Goal: Transaction & Acquisition: Purchase product/service

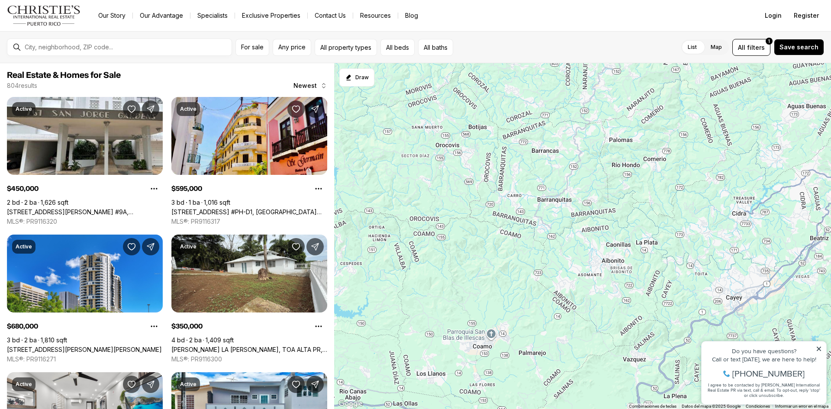
drag, startPoint x: 461, startPoint y: 351, endPoint x: 748, endPoint y: -38, distance: 482.8
click at [748, 0] on html "Go to: Homepage Our Story Our Advantage Specialists Exclusive Properties Contac…" at bounding box center [415, 204] width 831 height 409
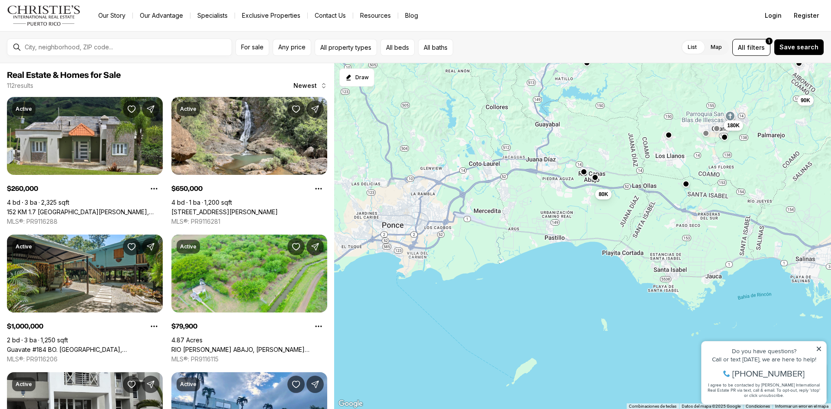
drag, startPoint x: 429, startPoint y: 355, endPoint x: 682, endPoint y: 132, distance: 337.0
click at [682, 132] on div "90K 165K 785K 1.85M 1M 145K 650K 80K 90K 180K 1.15M 260K" at bounding box center [582, 236] width 497 height 346
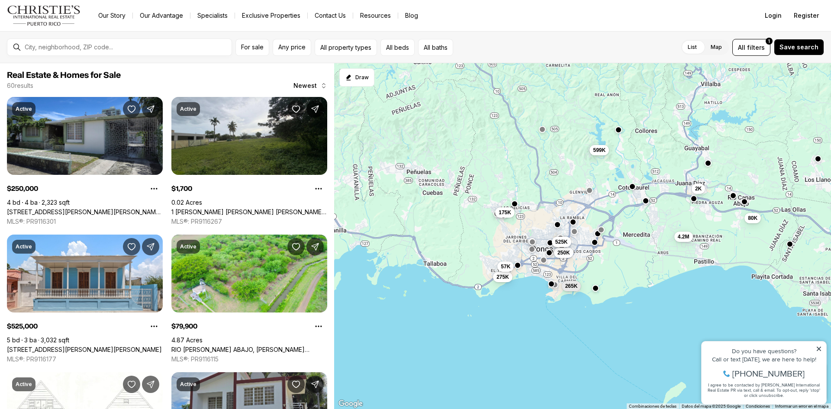
drag, startPoint x: 382, startPoint y: 258, endPoint x: 532, endPoint y: 281, distance: 151.6
click at [532, 281] on div "80K 90K 180K 250K 2K 525K 599K 175K 275K 4.2M 57K 265K" at bounding box center [582, 236] width 497 height 346
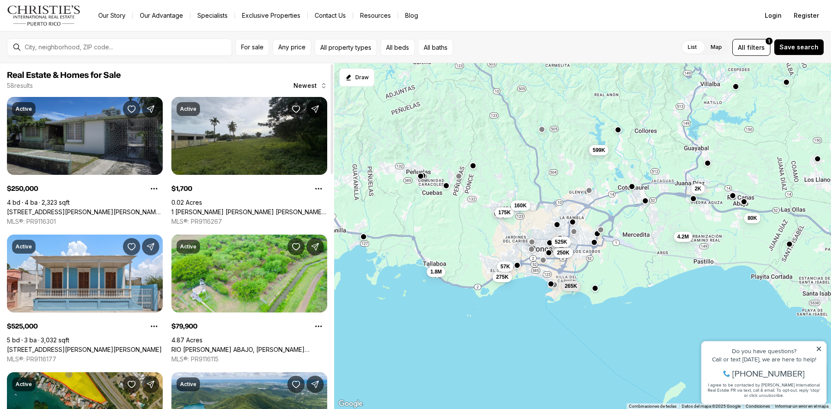
click at [104, 208] on link "[STREET_ADDRESS][PERSON_NAME][PERSON_NAME][PERSON_NAME]" at bounding box center [85, 212] width 156 height 8
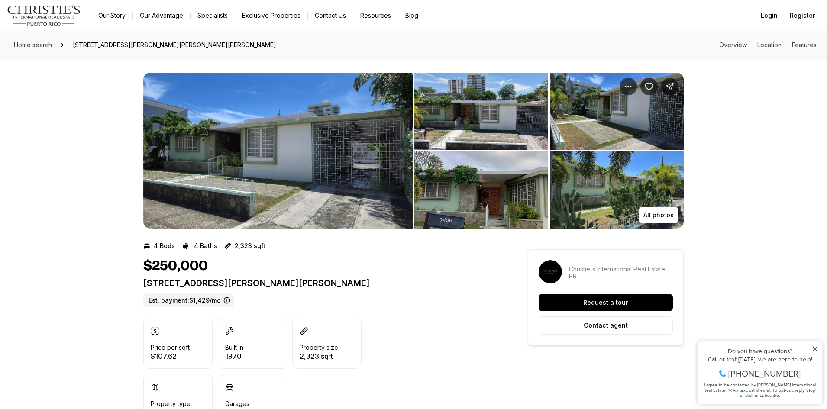
click at [273, 177] on img "View image gallery" at bounding box center [277, 151] width 269 height 156
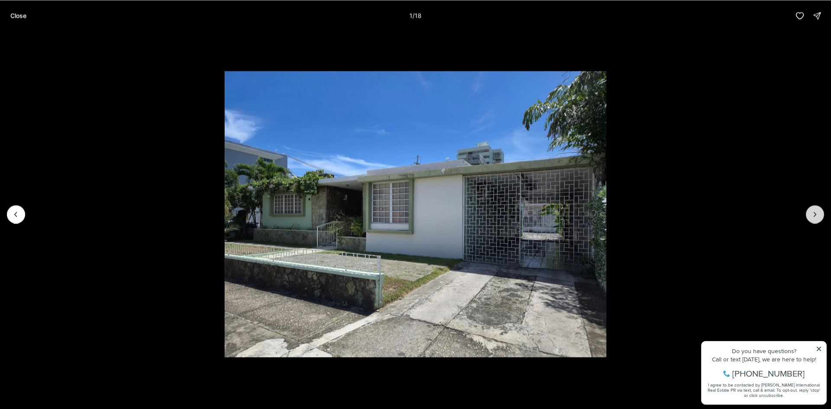
click at [815, 213] on icon "Next slide" at bounding box center [815, 214] width 9 height 9
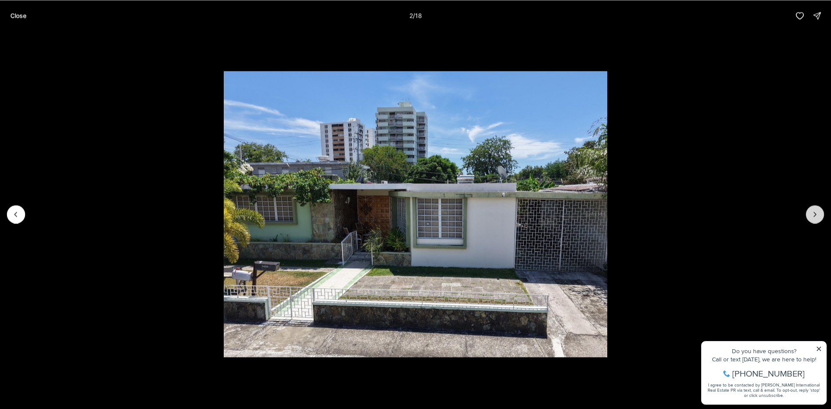
click at [815, 213] on icon "Next slide" at bounding box center [815, 214] width 9 height 9
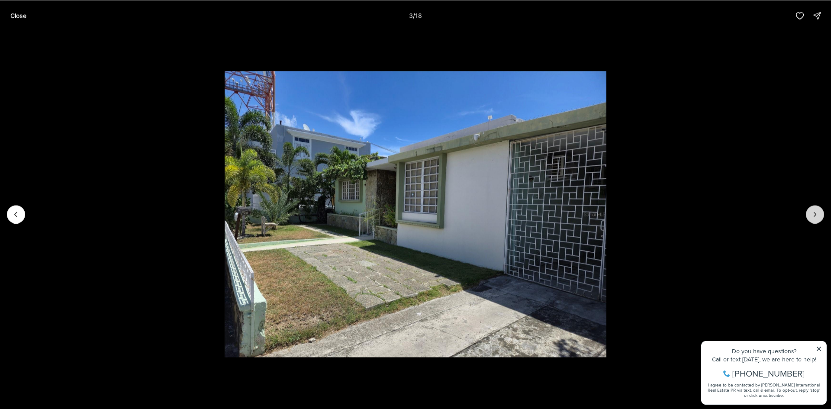
click at [814, 214] on icon "Next slide" at bounding box center [815, 214] width 9 height 9
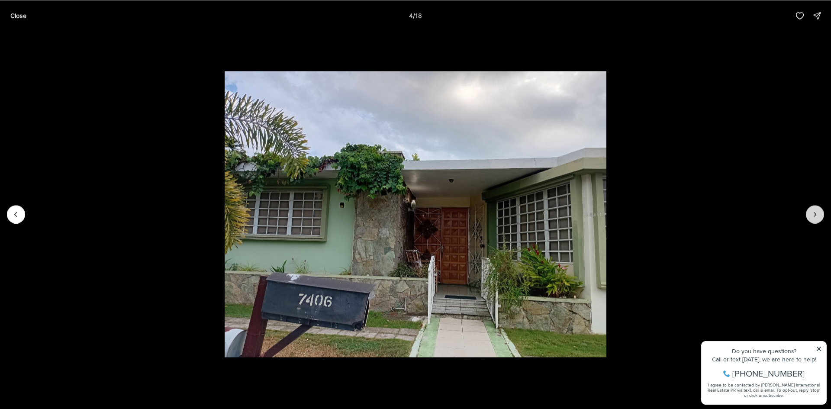
click at [814, 214] on icon "Next slide" at bounding box center [815, 214] width 9 height 9
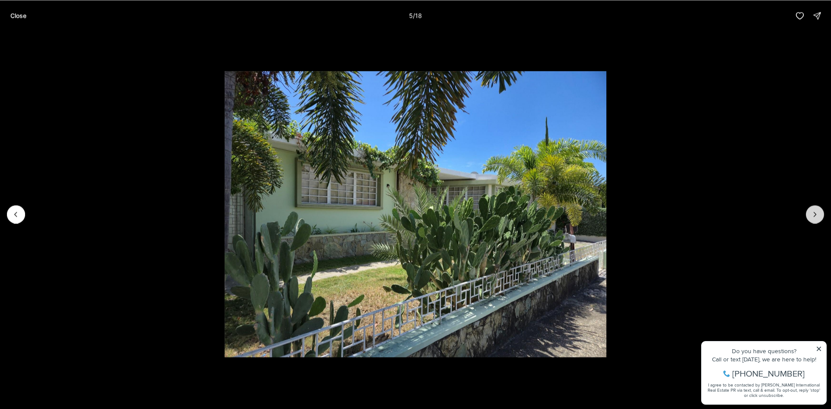
click at [814, 214] on icon "Next slide" at bounding box center [815, 214] width 9 height 9
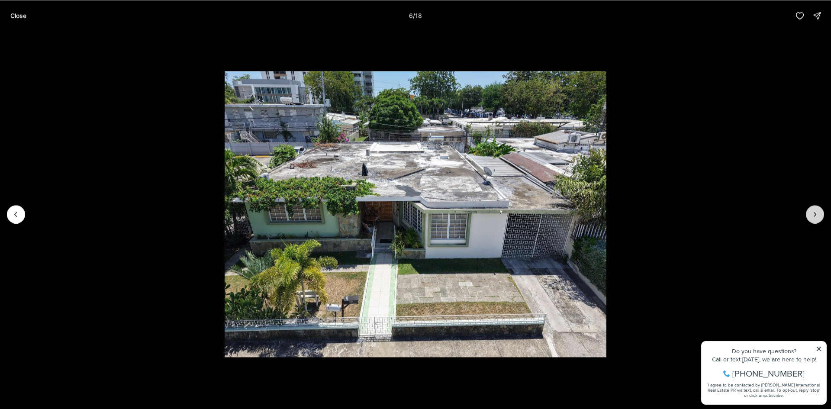
click at [814, 214] on icon "Next slide" at bounding box center [815, 214] width 9 height 9
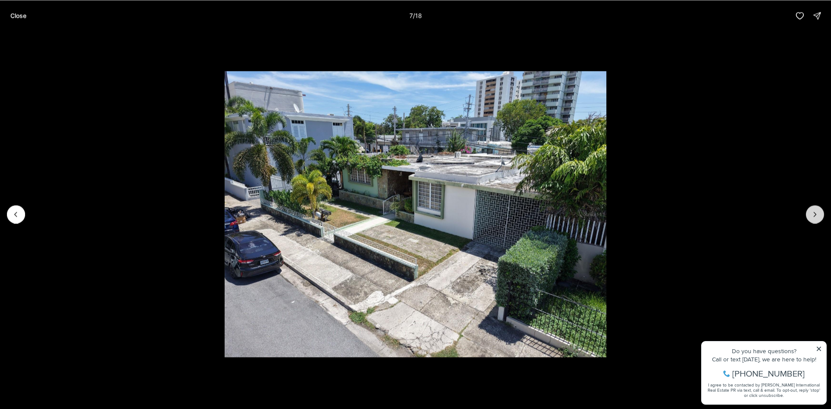
click at [814, 214] on icon "Next slide" at bounding box center [815, 214] width 9 height 9
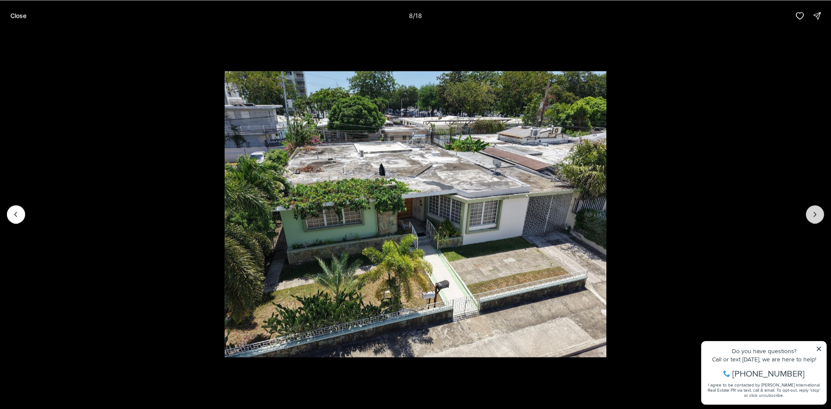
click at [814, 215] on icon "Next slide" at bounding box center [815, 214] width 9 height 9
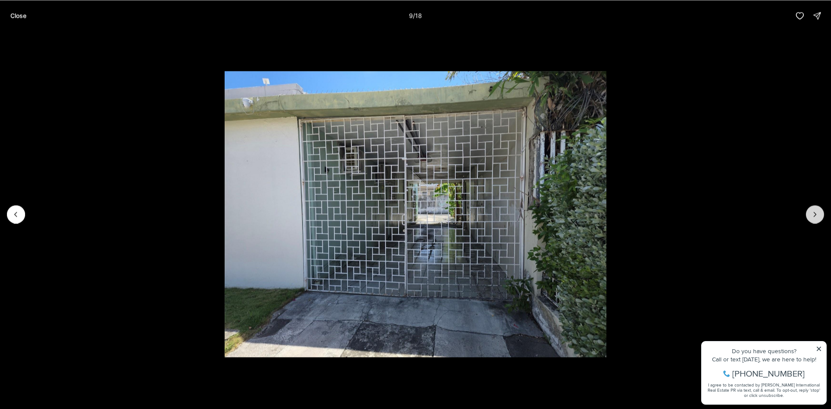
click at [812, 215] on icon "Next slide" at bounding box center [815, 214] width 9 height 9
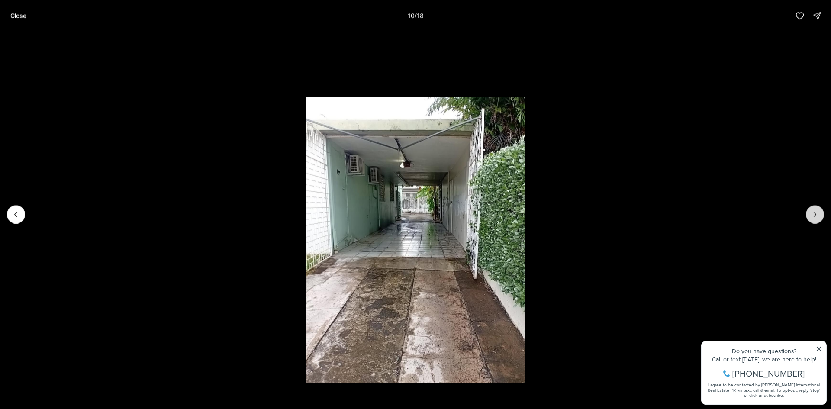
click at [808, 212] on button "Next slide" at bounding box center [815, 214] width 18 height 18
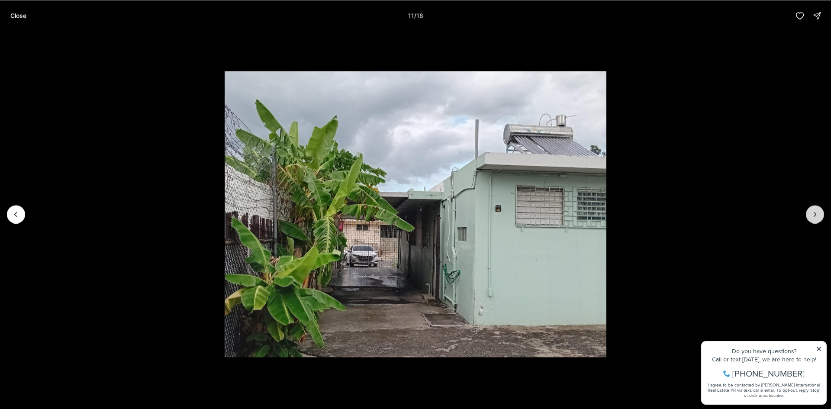
click at [808, 212] on button "Next slide" at bounding box center [815, 214] width 18 height 18
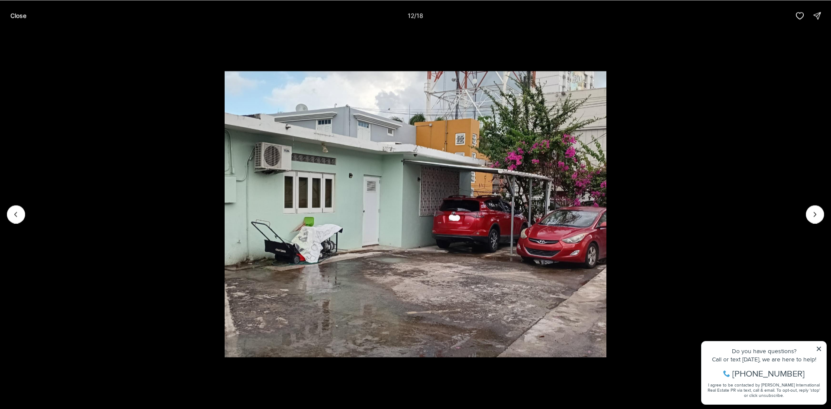
click at [800, 217] on li "12 of 18" at bounding box center [415, 214] width 831 height 366
click at [814, 214] on icon "Next slide" at bounding box center [815, 214] width 9 height 9
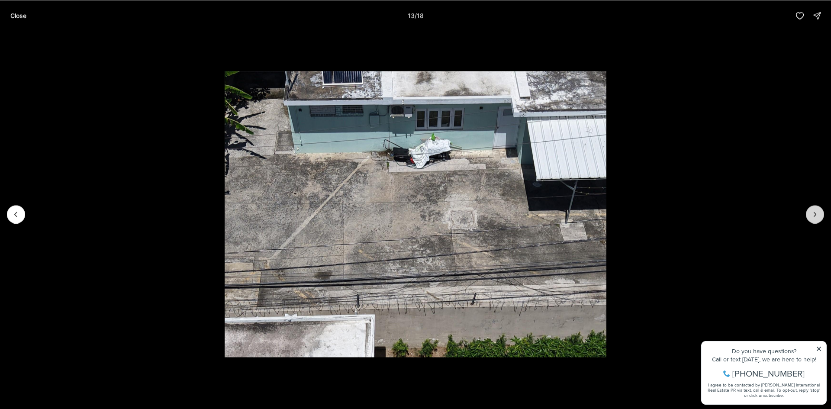
click at [814, 214] on icon "Next slide" at bounding box center [815, 214] width 9 height 9
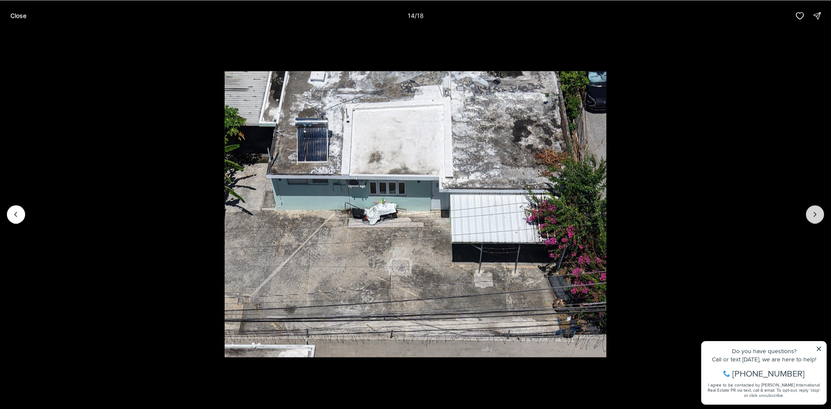
click at [814, 214] on icon "Next slide" at bounding box center [815, 214] width 9 height 9
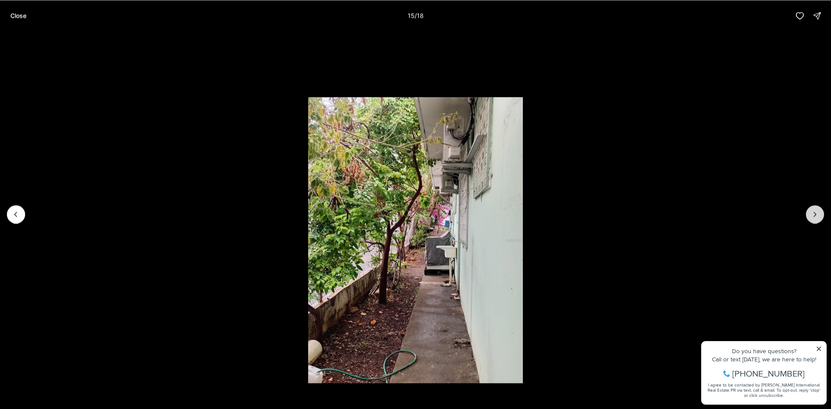
click at [814, 214] on icon "Next slide" at bounding box center [815, 214] width 9 height 9
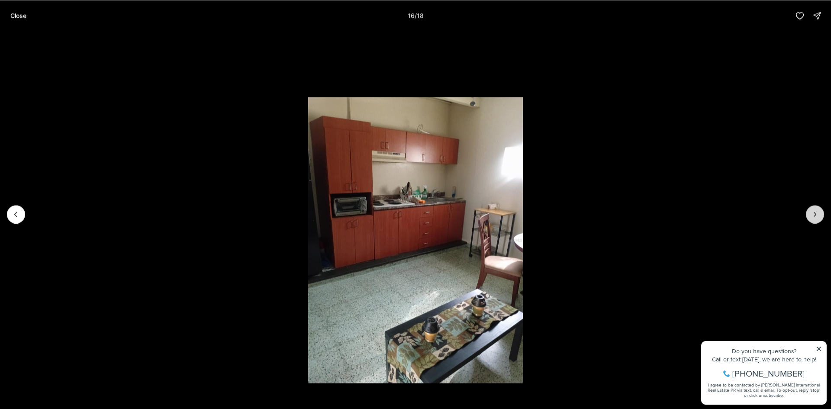
click at [814, 214] on icon "Next slide" at bounding box center [815, 214] width 9 height 9
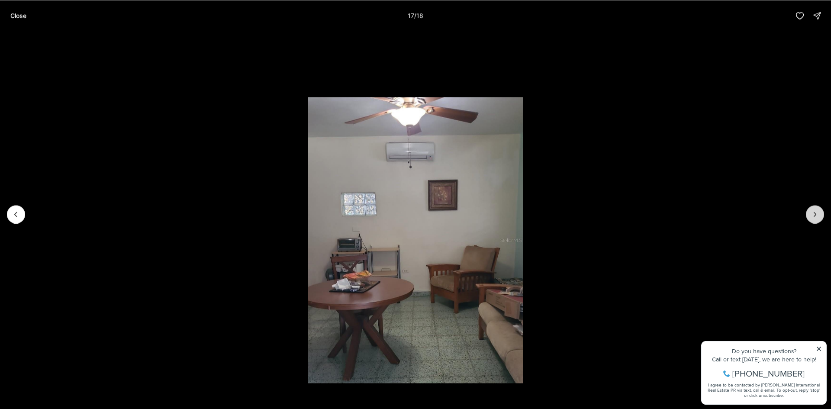
click at [814, 214] on icon "Next slide" at bounding box center [815, 214] width 9 height 9
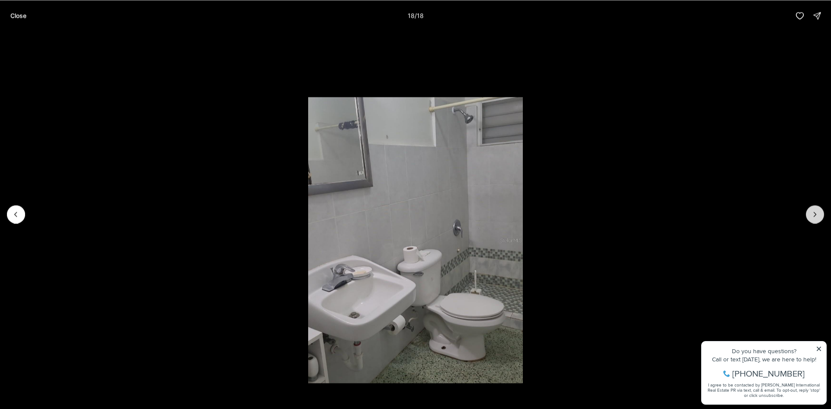
click at [814, 214] on div at bounding box center [815, 214] width 18 height 18
click at [818, 216] on div at bounding box center [815, 214] width 18 height 18
click at [19, 12] on p "Close" at bounding box center [18, 15] width 16 height 7
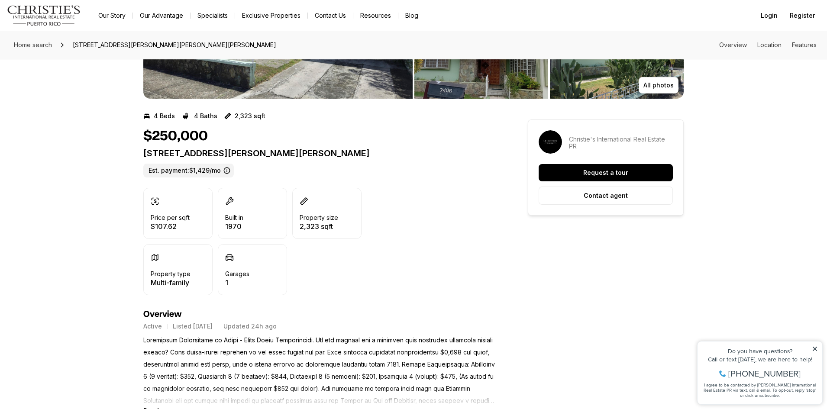
scroll to position [260, 0]
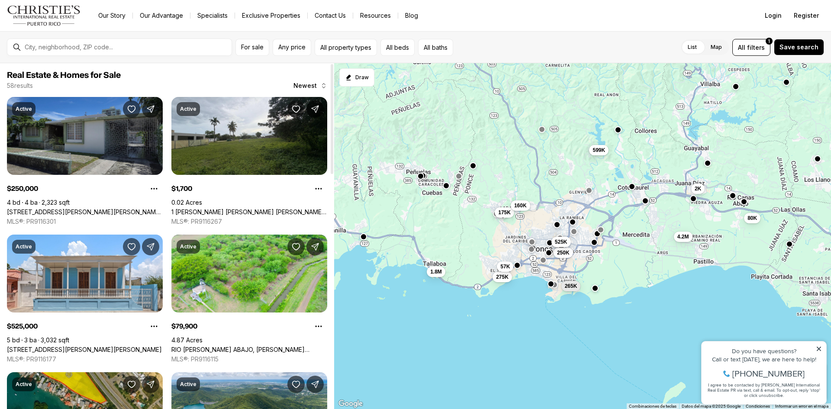
click at [71, 208] on link "[STREET_ADDRESS][PERSON_NAME][PERSON_NAME][PERSON_NAME]" at bounding box center [85, 212] width 156 height 8
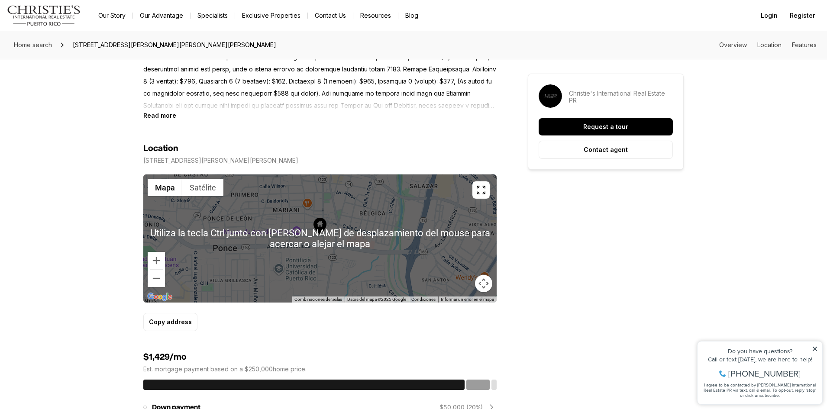
scroll to position [433, 0]
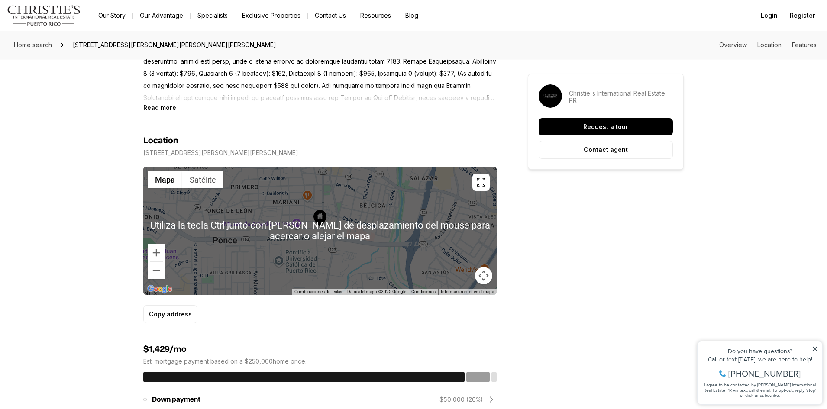
click at [332, 252] on div at bounding box center [319, 231] width 353 height 128
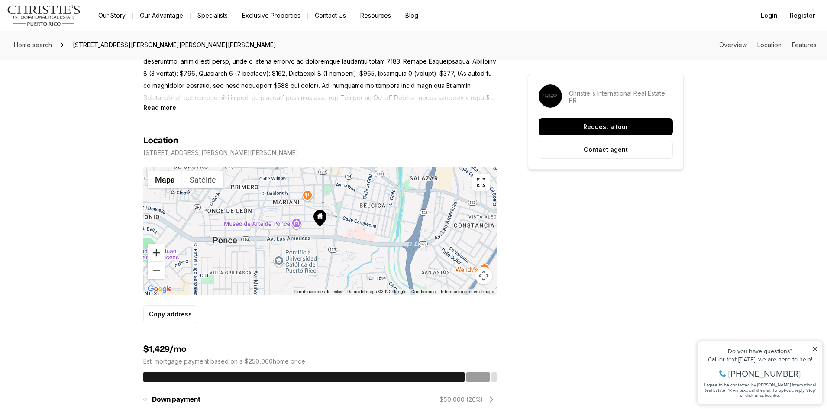
click at [154, 252] on button "Acercar" at bounding box center [156, 252] width 17 height 17
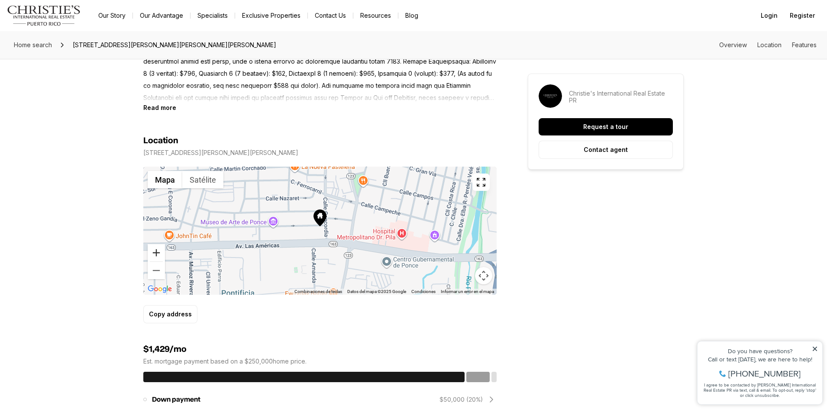
click at [154, 252] on button "Acercar" at bounding box center [156, 252] width 17 height 17
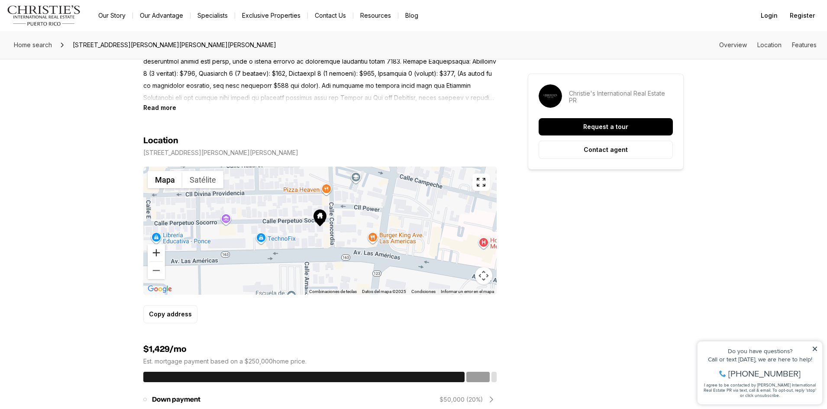
click at [154, 252] on button "Acercar" at bounding box center [156, 252] width 17 height 17
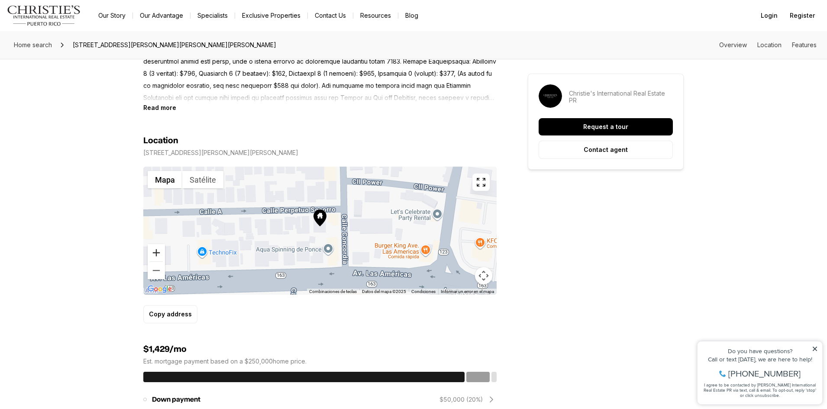
click at [154, 252] on button "Acercar" at bounding box center [156, 252] width 17 height 17
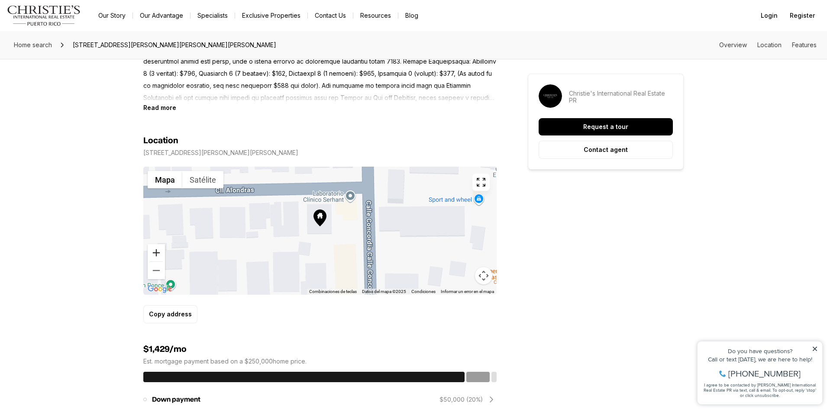
click at [154, 252] on button "Acercar" at bounding box center [156, 252] width 17 height 17
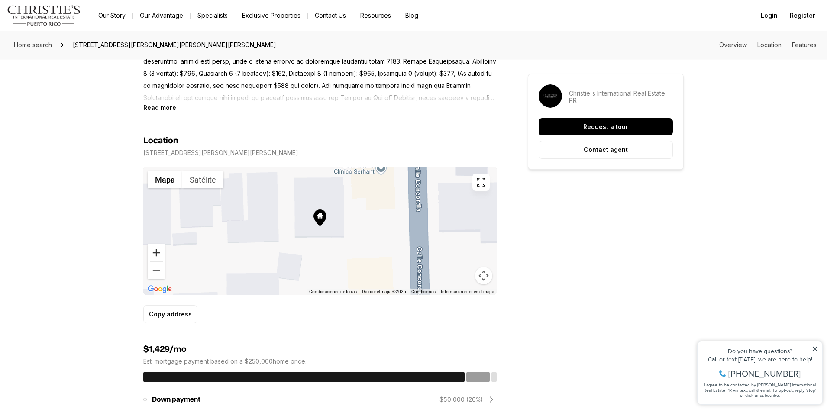
click at [154, 252] on button "Acercar" at bounding box center [156, 252] width 17 height 17
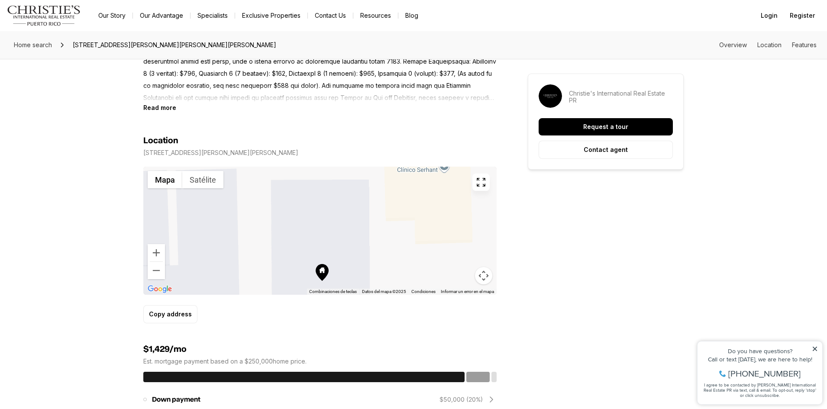
drag, startPoint x: 319, startPoint y: 264, endPoint x: 321, endPoint y: 318, distance: 53.7
click at [321, 318] on div "Location 52 CALLE SOCORRO URBANIZACION SANTA MARIA PONCE PR, 00717 ← Mover a la…" at bounding box center [319, 229] width 353 height 188
click at [157, 269] on button "Alejar" at bounding box center [156, 270] width 17 height 17
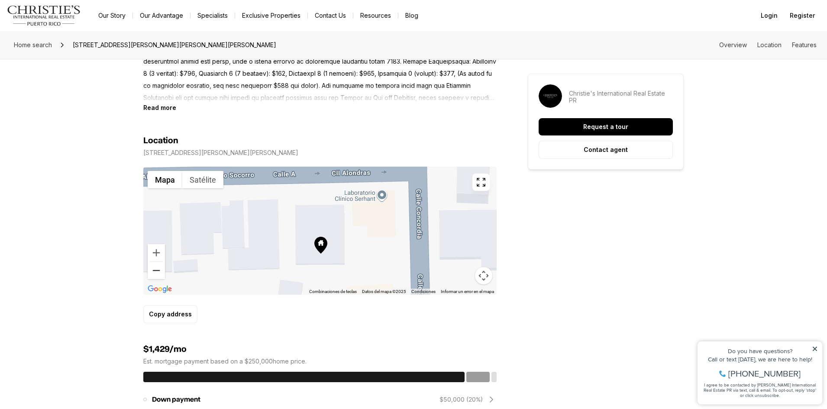
click at [157, 269] on button "Alejar" at bounding box center [156, 270] width 17 height 17
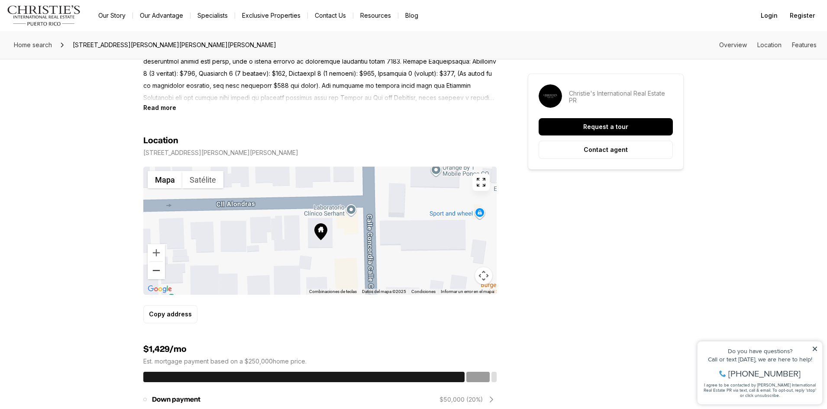
click at [157, 269] on button "Alejar" at bounding box center [156, 270] width 17 height 17
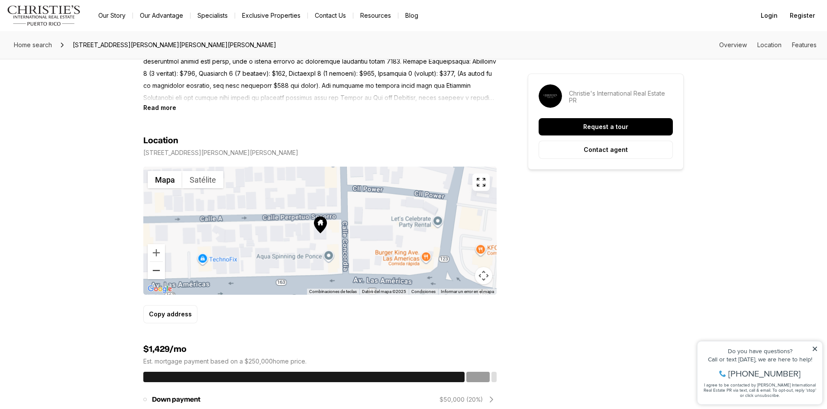
click at [157, 269] on button "Alejar" at bounding box center [156, 270] width 17 height 17
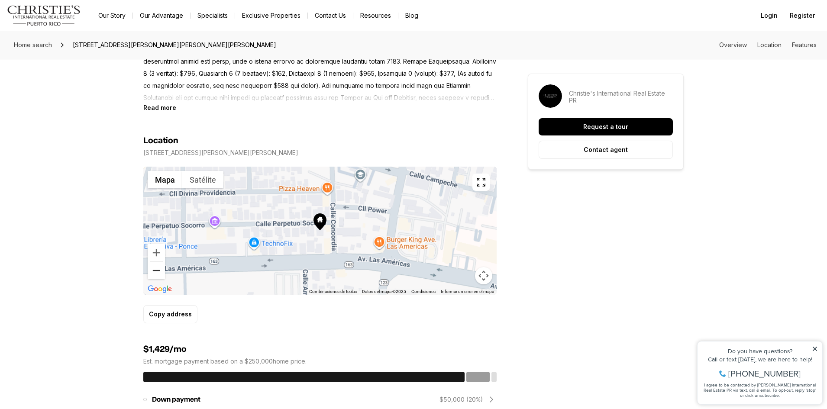
click at [157, 269] on button "Alejar" at bounding box center [156, 270] width 17 height 17
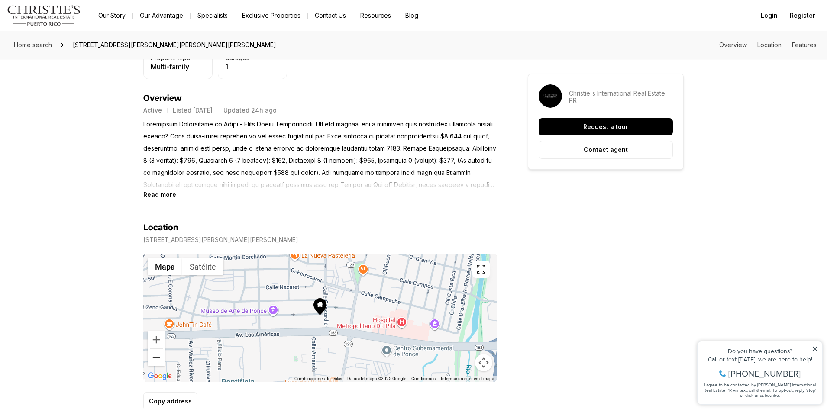
scroll to position [346, 0]
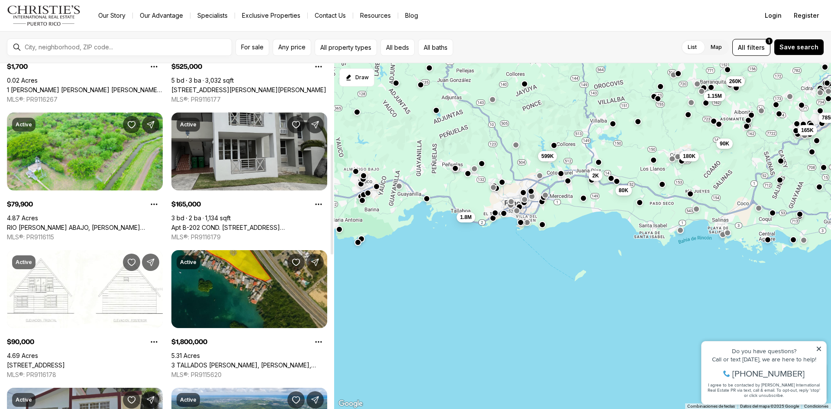
scroll to position [216, 0]
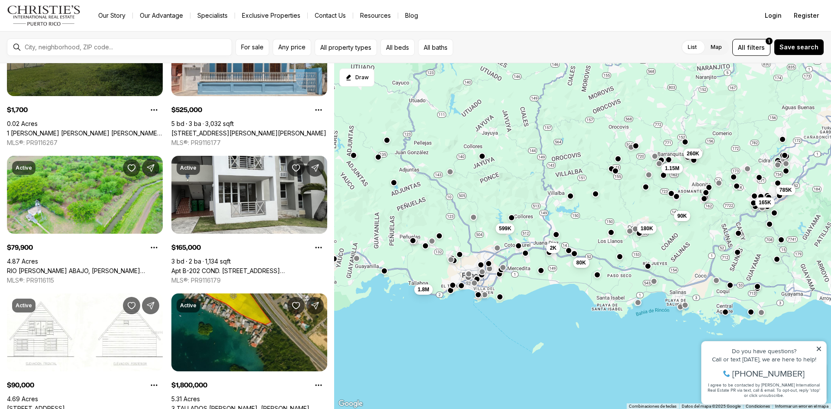
drag, startPoint x: 660, startPoint y: 178, endPoint x: 618, endPoint y: 251, distance: 84.3
click at [618, 251] on div "2K 80K 1.8M 599K 180K 165K 90K 260K 1.15M 785K" at bounding box center [582, 236] width 497 height 346
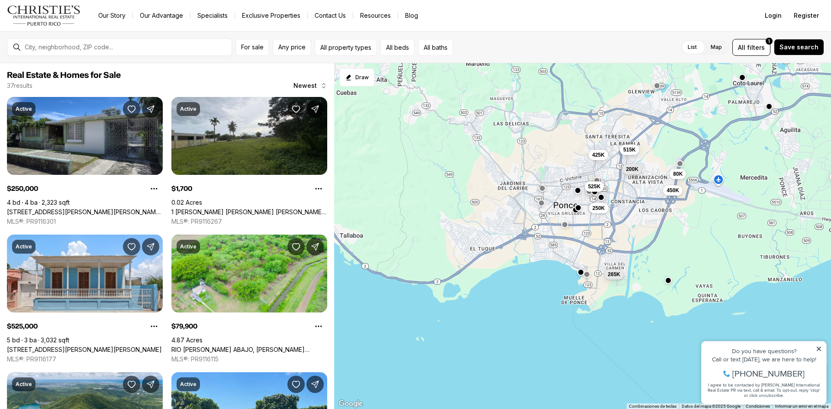
drag, startPoint x: 430, startPoint y: 268, endPoint x: 614, endPoint y: 191, distance: 199.1
click at [614, 191] on div "2K 80K 599K 4.2M 265K 200K 515K 450K 80K 425K 525K 250K" at bounding box center [582, 236] width 497 height 346
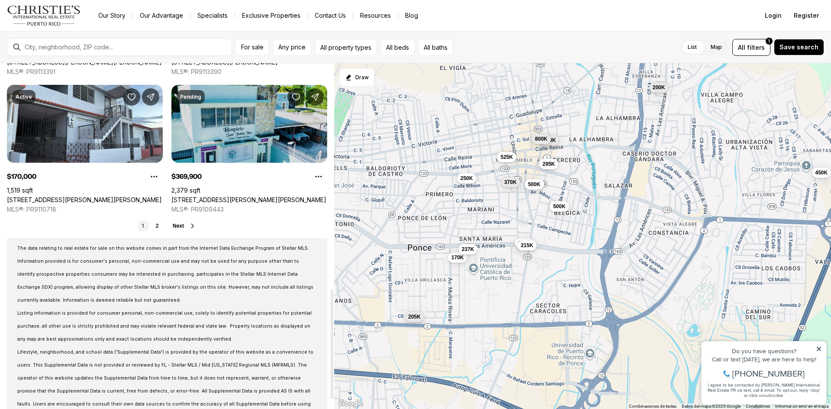
scroll to position [736, 0]
